Goal: Information Seeking & Learning: Check status

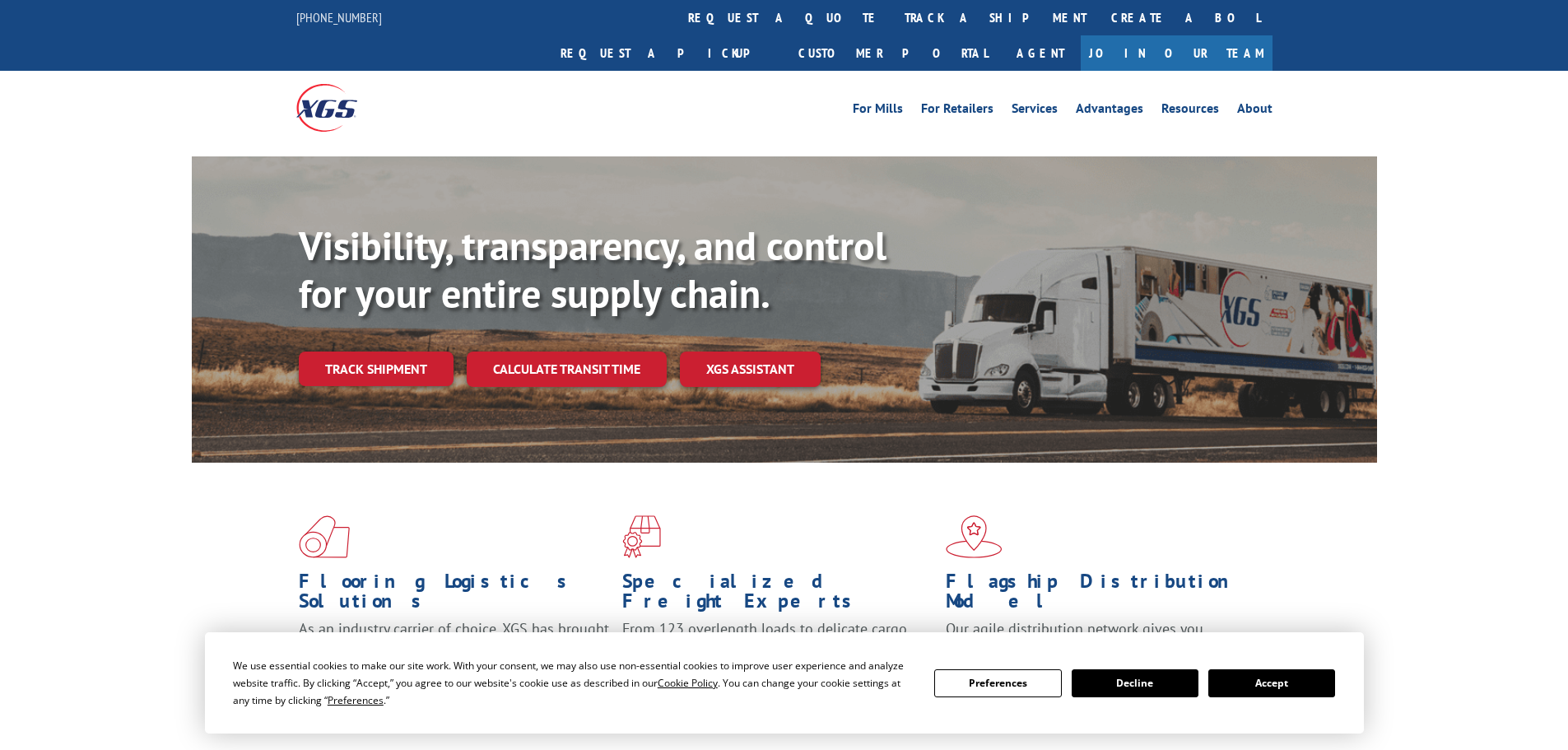
click at [338, 310] on div "Visibility, transparency, and control for your entire supply chain. Track shipm…" at bounding box center [837, 337] width 1079 height 230
click at [337, 352] on link "Track shipment" at bounding box center [376, 369] width 154 height 35
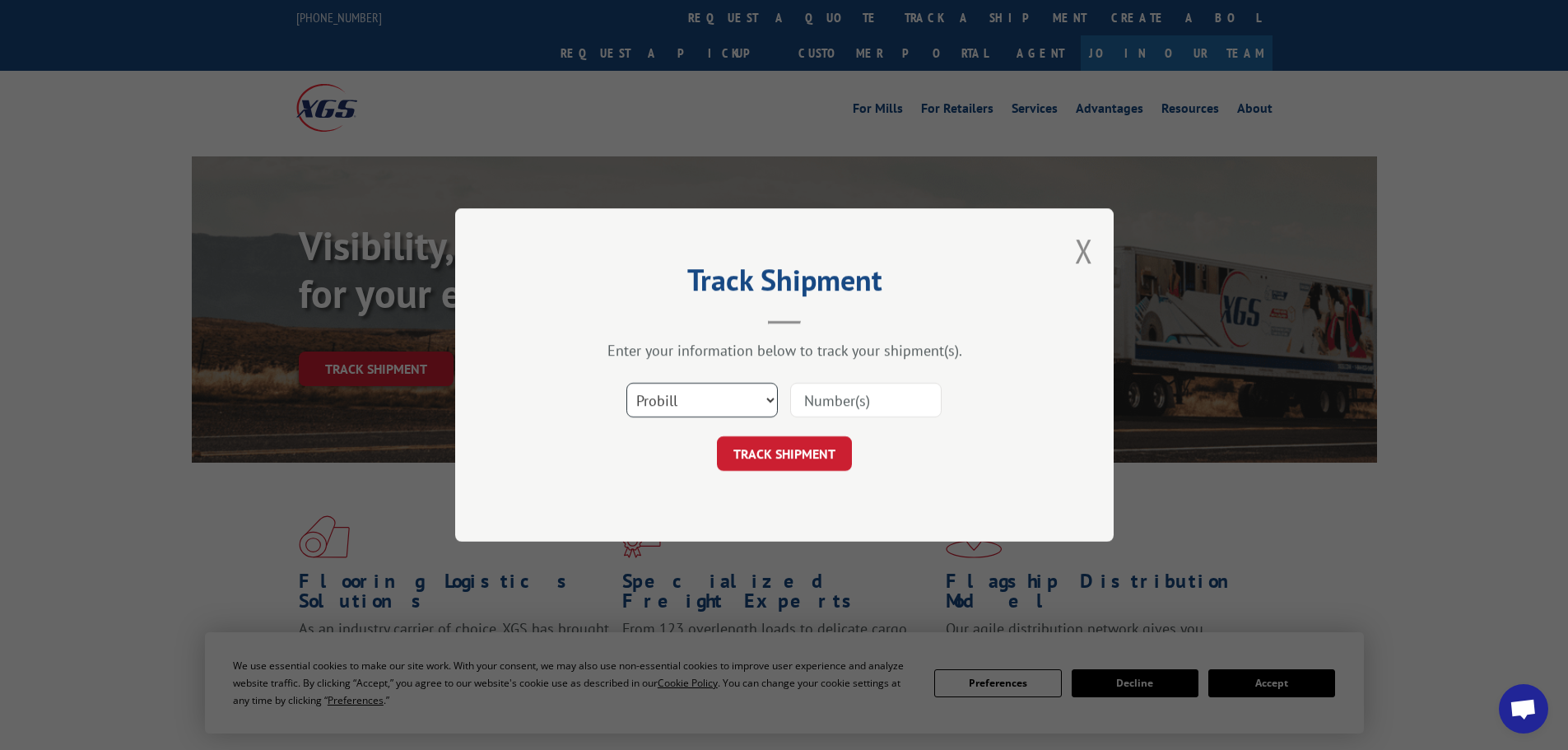
click at [667, 415] on select "Select category... Probill BOL PO" at bounding box center [702, 400] width 152 height 35
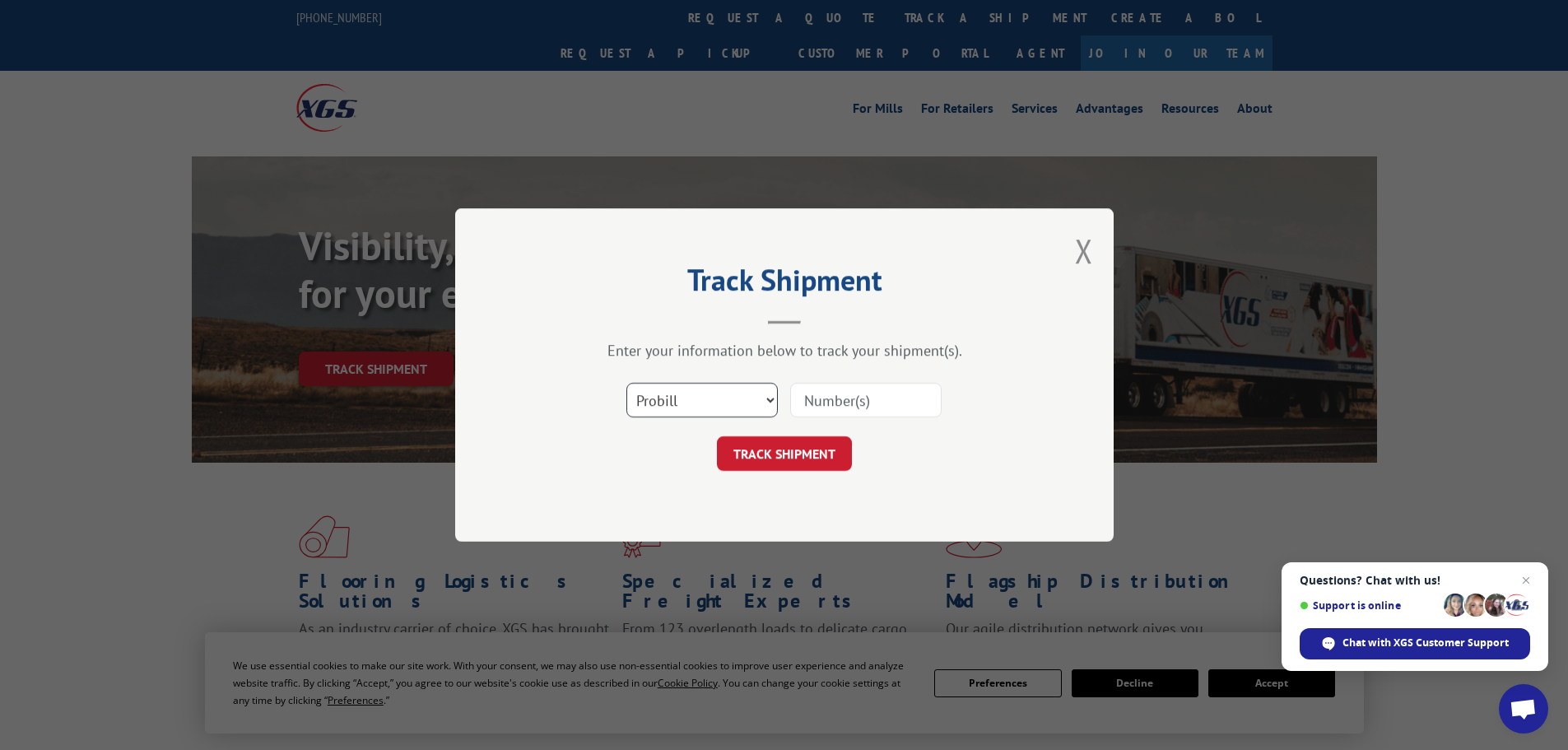
click at [627, 383] on select "Select category... Probill BOL PO" at bounding box center [702, 400] width 152 height 35
paste input "17506551"
type input "17506551"
click at [804, 456] on button "TRACK SHIPMENT" at bounding box center [784, 454] width 135 height 35
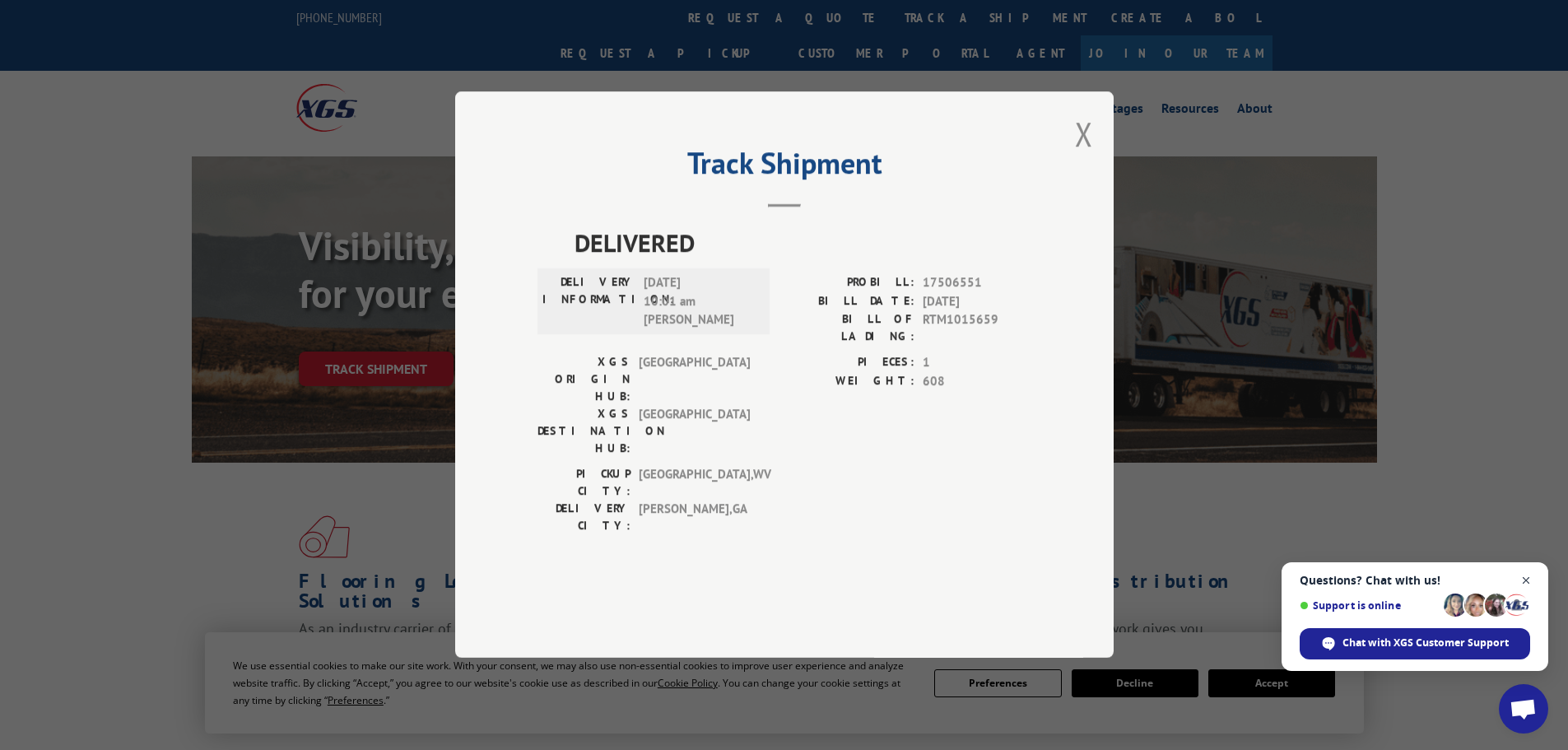
click at [1529, 577] on span "Open chat" at bounding box center [1526, 581] width 21 height 21
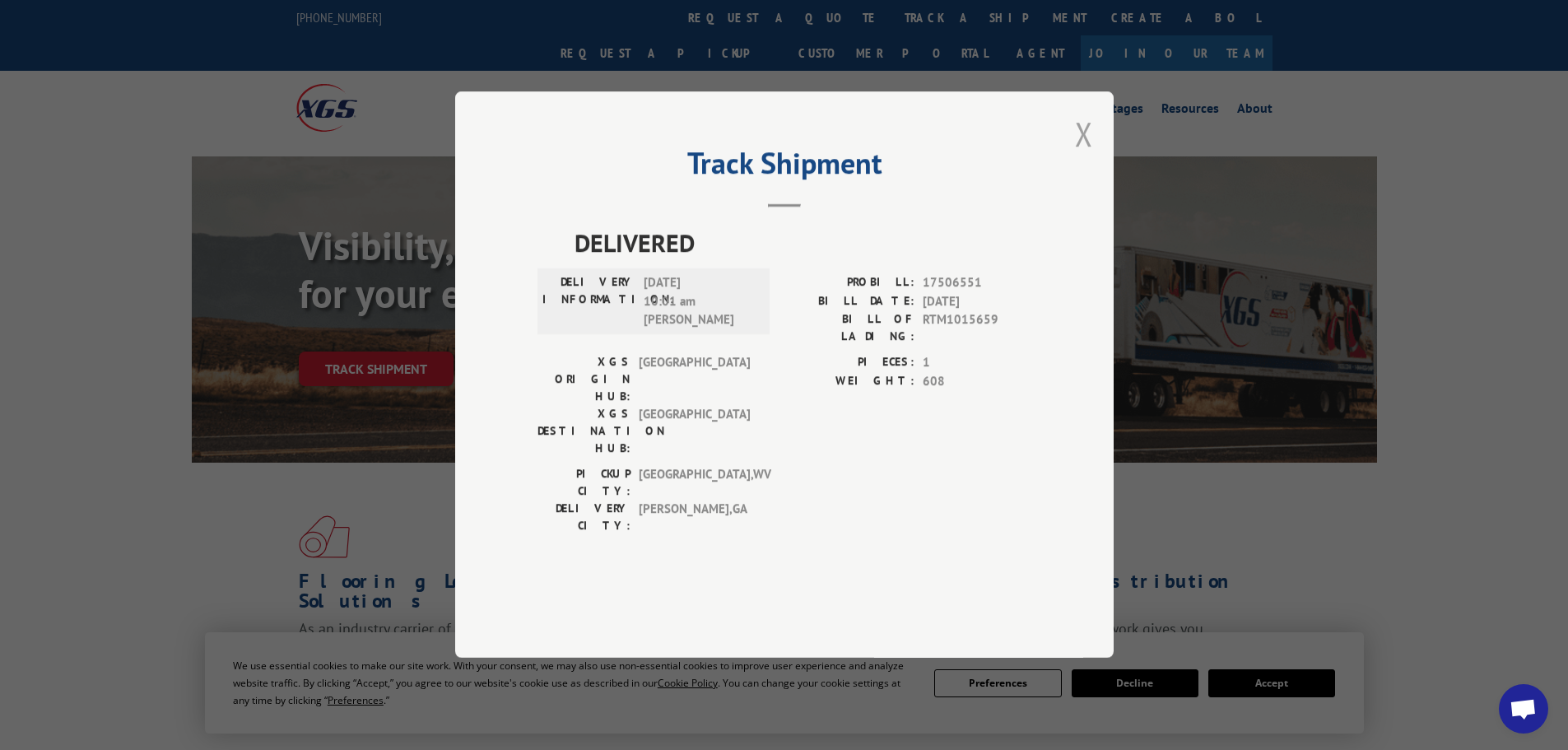
click at [1086, 155] on button "Close modal" at bounding box center [1084, 134] width 18 height 43
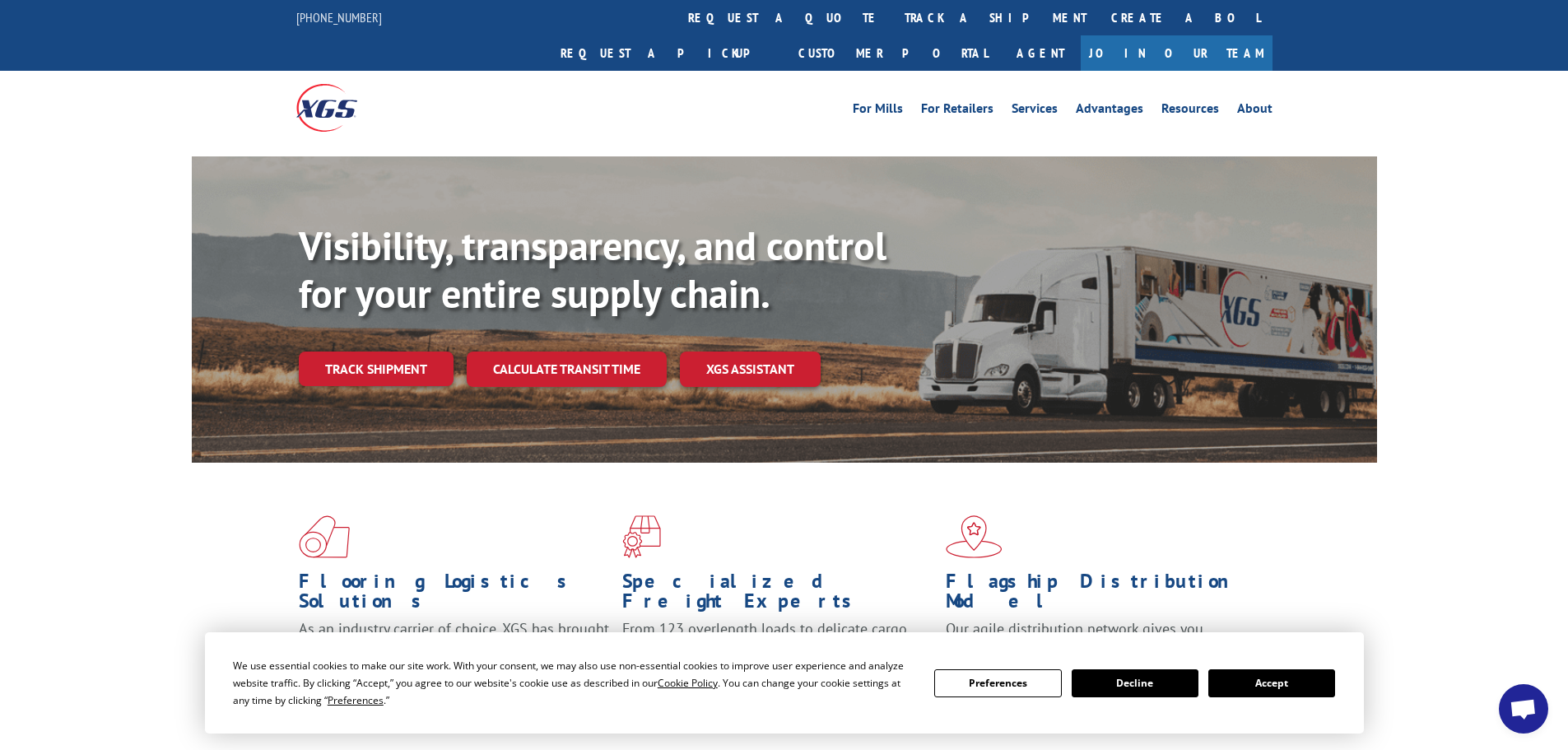
click at [1525, 732] on span "Open chat" at bounding box center [1523, 708] width 49 height 49
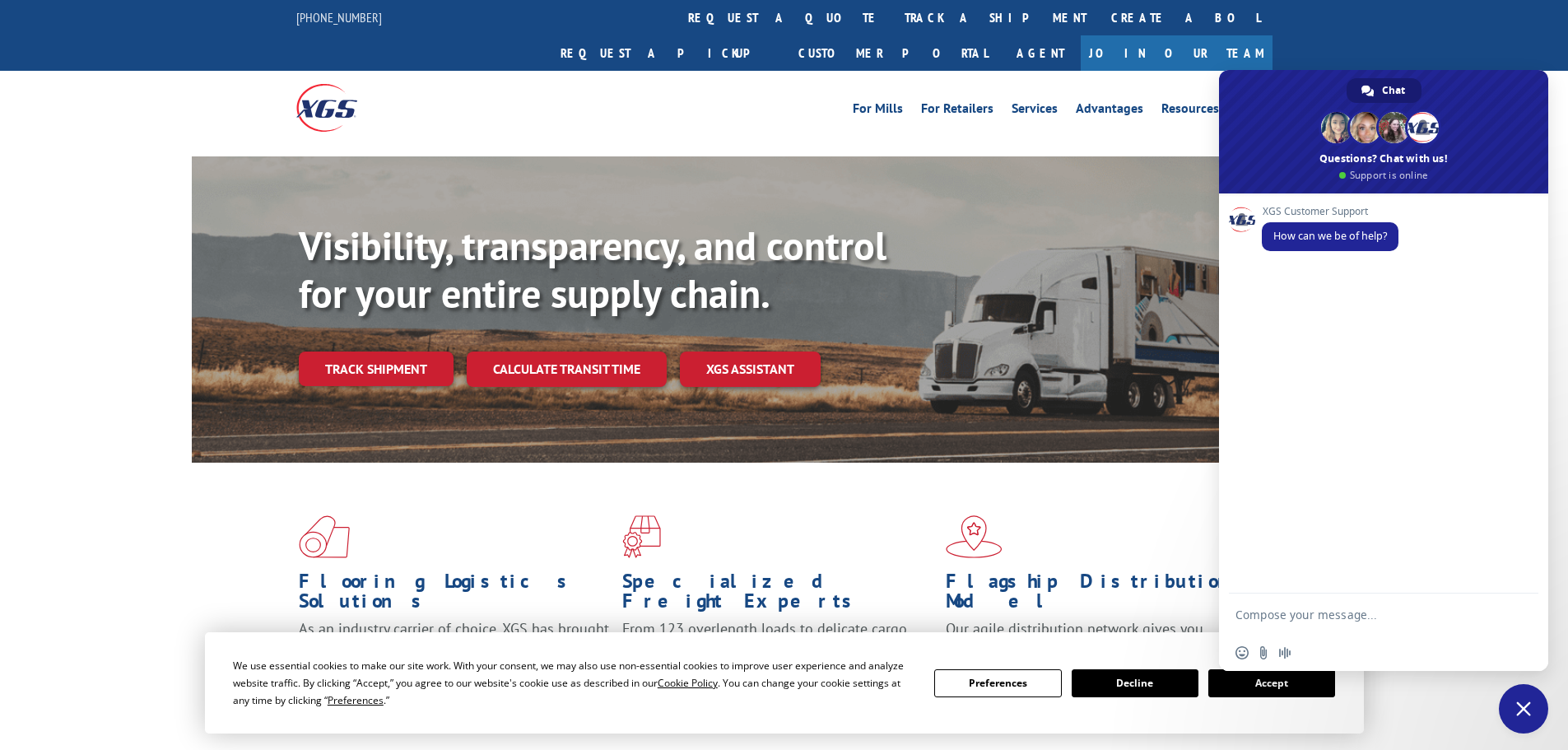
click at [187, 557] on div "Flooring Logistics Solutions As an industry carrier of choice, XGS has brought …" at bounding box center [784, 628] width 1568 height 331
